Goal: Task Accomplishment & Management: Use online tool/utility

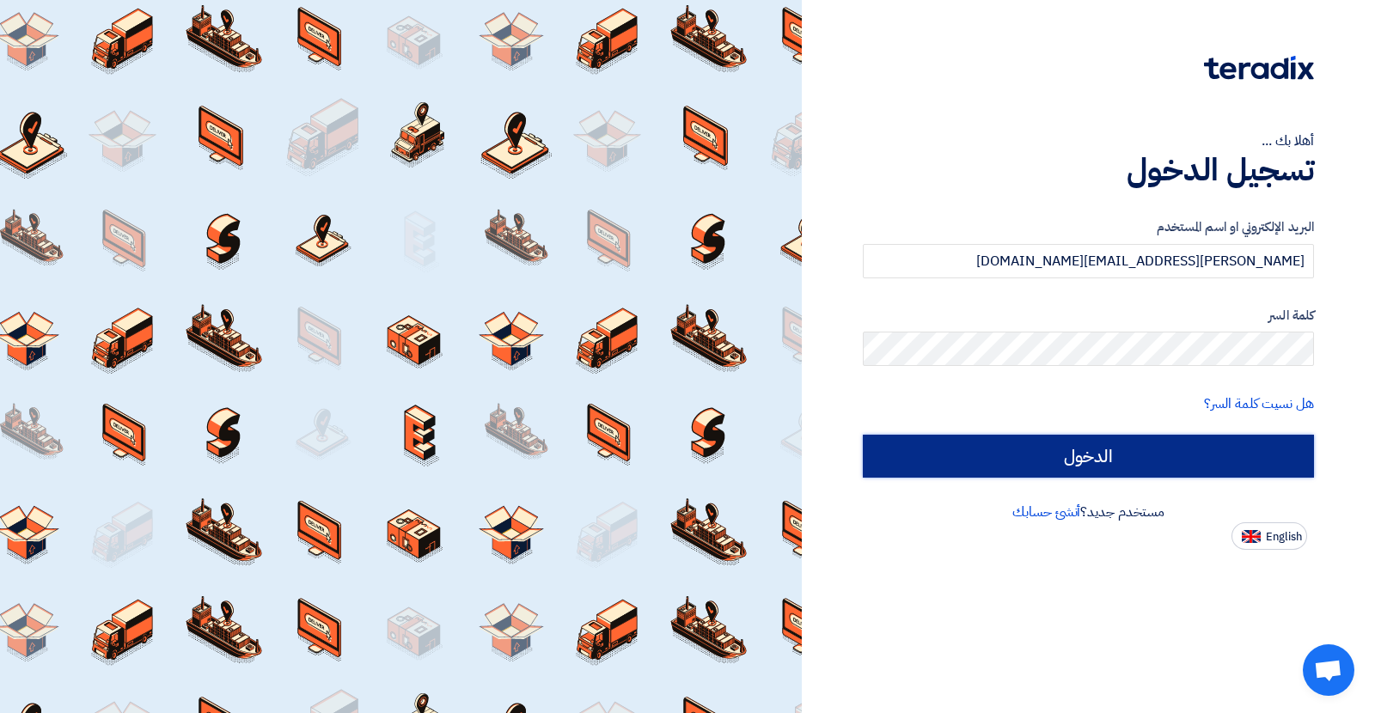
click at [961, 446] on input "الدخول" at bounding box center [1088, 456] width 451 height 43
type input "Sign in"
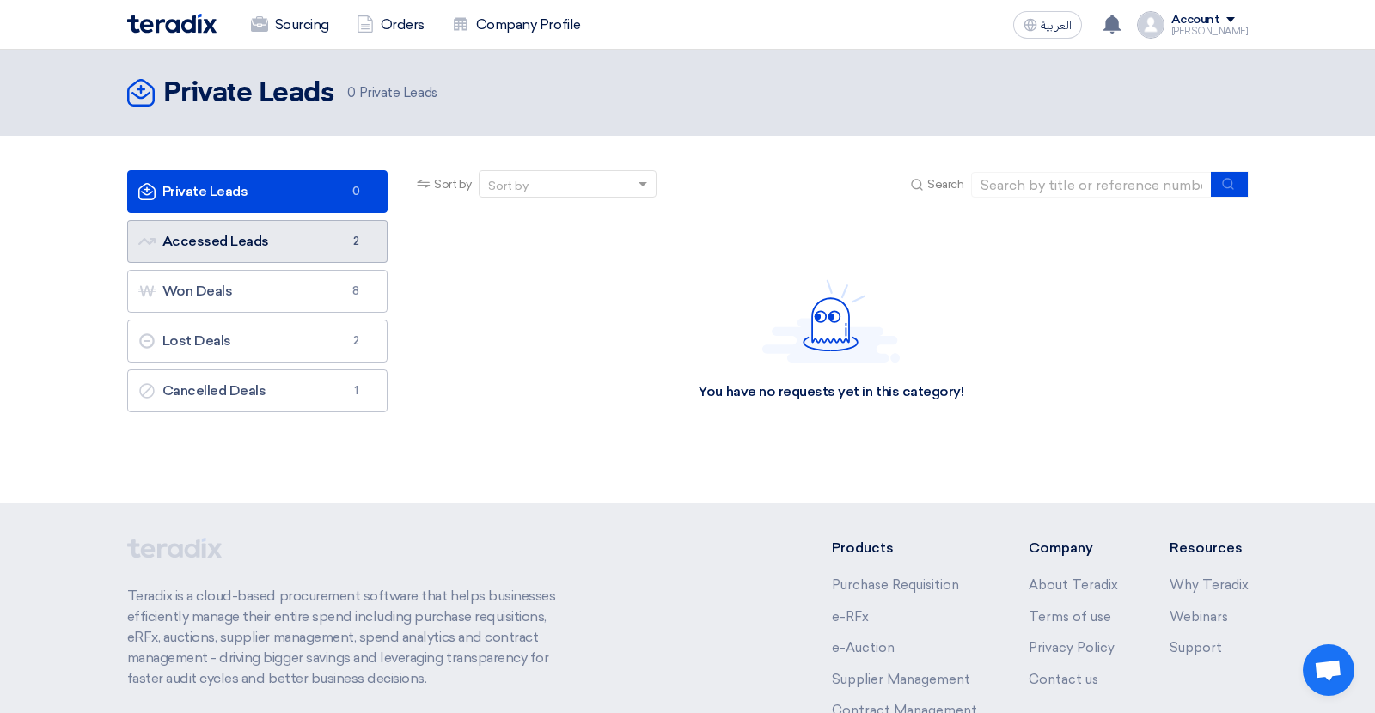
click at [297, 253] on link "Accessed Leads Accessed Leads 2" at bounding box center [257, 241] width 261 height 43
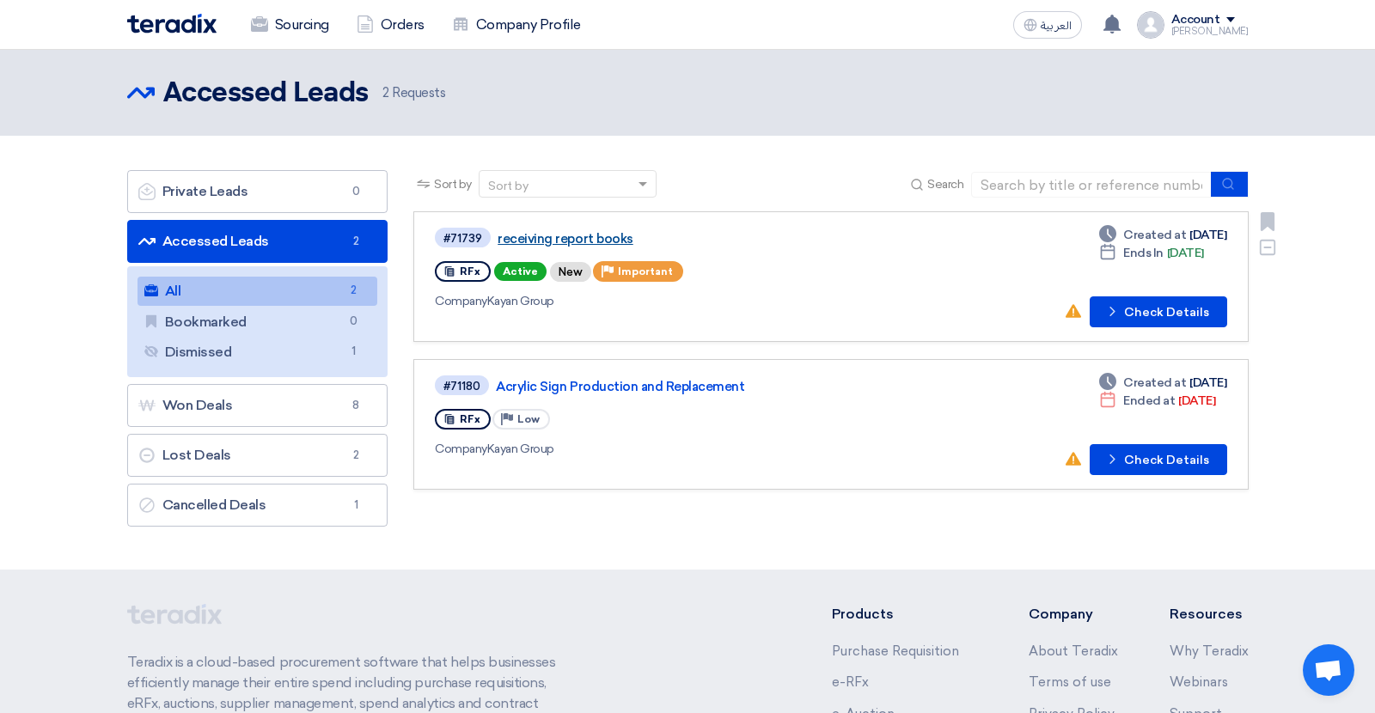
click at [559, 244] on link "receiving report books" at bounding box center [712, 238] width 430 height 15
